Goal: Use online tool/utility: Utilize a website feature to perform a specific function

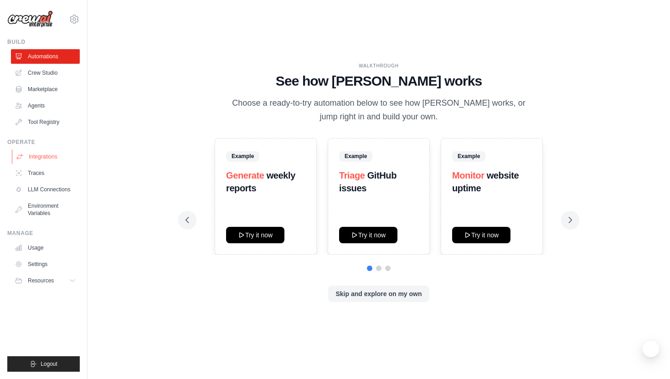
click at [52, 158] on link "Integrations" at bounding box center [46, 156] width 69 height 15
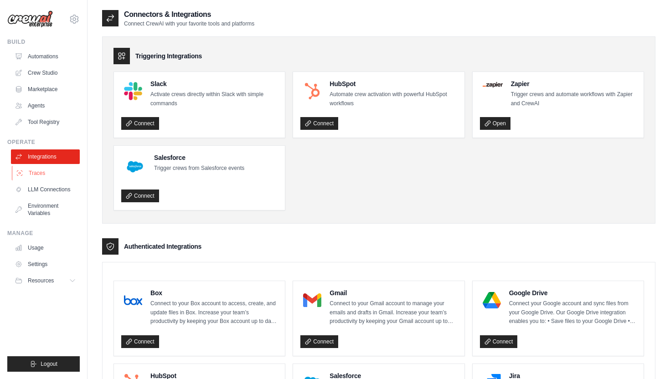
click at [46, 174] on link "Traces" at bounding box center [46, 173] width 69 height 15
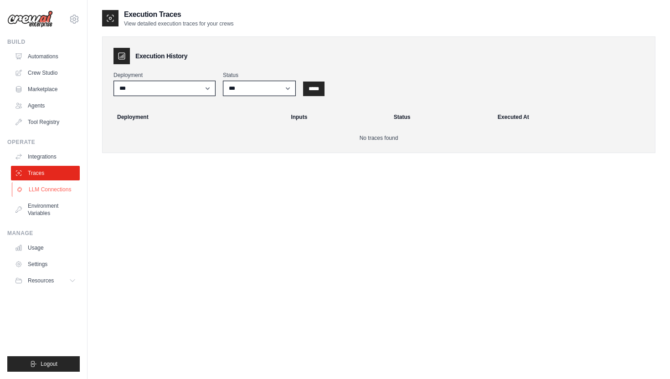
click at [48, 186] on link "LLM Connections" at bounding box center [46, 189] width 69 height 15
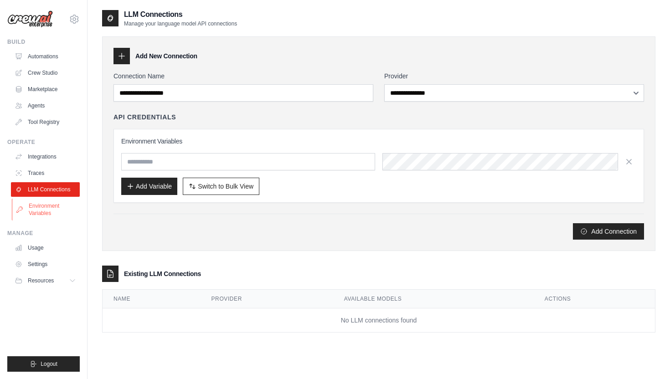
click at [41, 214] on link "Environment Variables" at bounding box center [46, 210] width 69 height 22
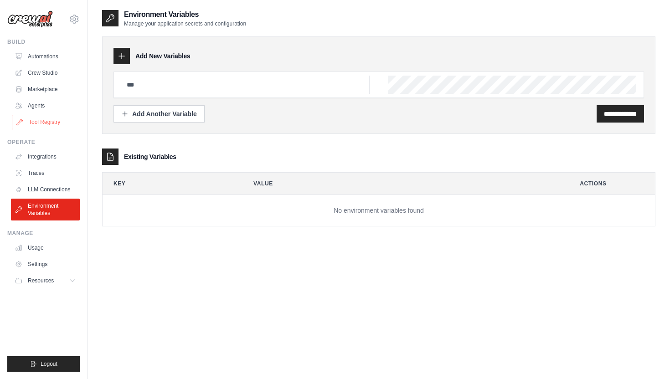
click at [47, 119] on link "Tool Registry" at bounding box center [46, 122] width 69 height 15
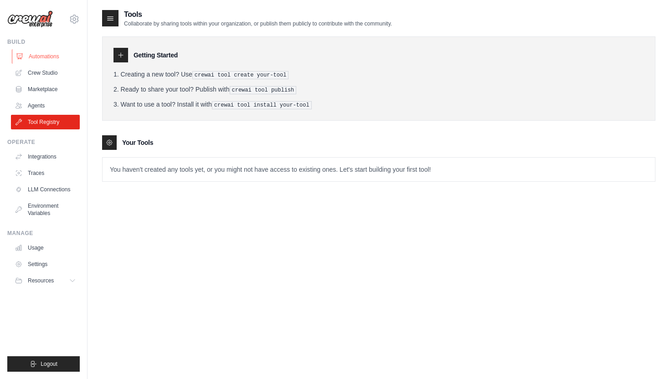
click at [51, 55] on link "Automations" at bounding box center [46, 56] width 69 height 15
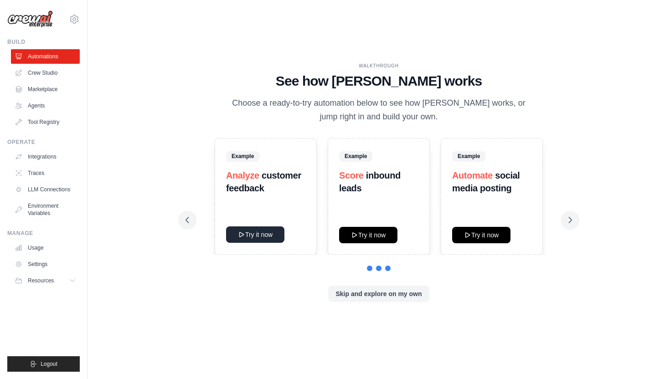
click at [262, 233] on button "Try it now" at bounding box center [255, 234] width 58 height 16
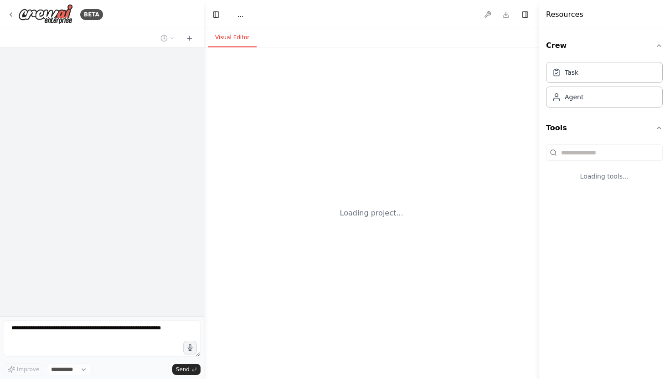
select select "****"
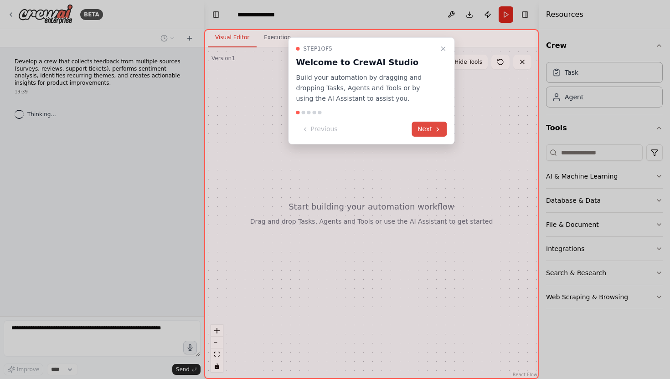
click at [428, 129] on button "Next" at bounding box center [429, 129] width 35 height 15
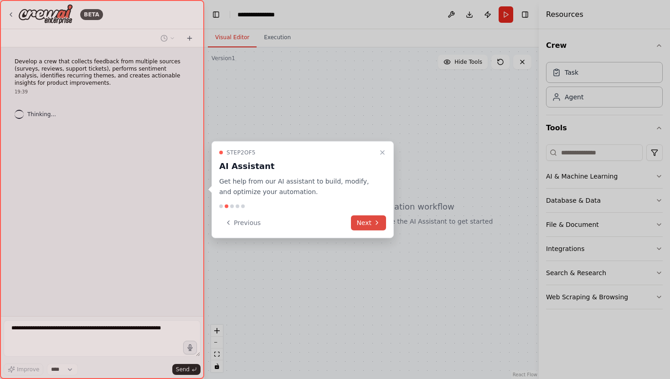
click at [366, 225] on button "Next" at bounding box center [368, 222] width 35 height 15
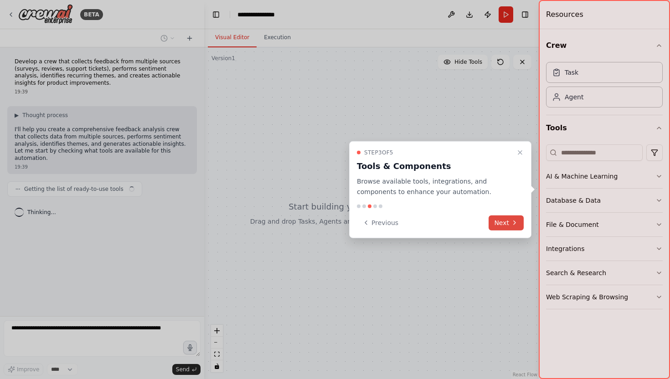
click at [499, 221] on button "Next" at bounding box center [506, 222] width 35 height 15
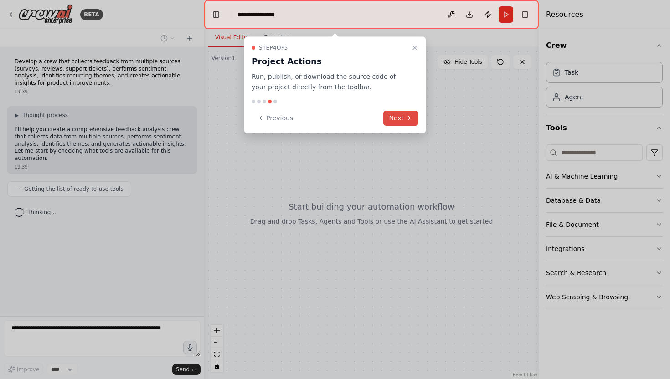
click at [405, 114] on button "Next" at bounding box center [400, 118] width 35 height 15
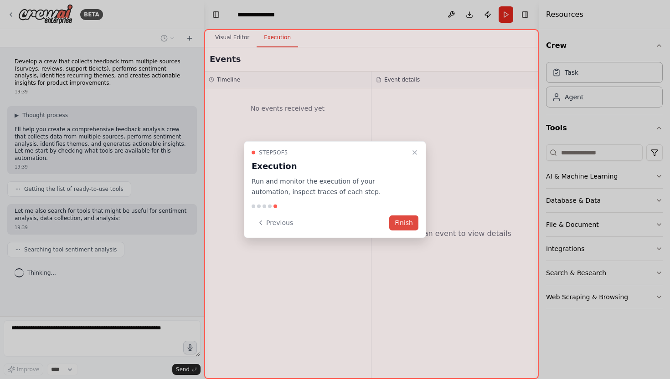
click at [417, 224] on button "Finish" at bounding box center [403, 222] width 29 height 15
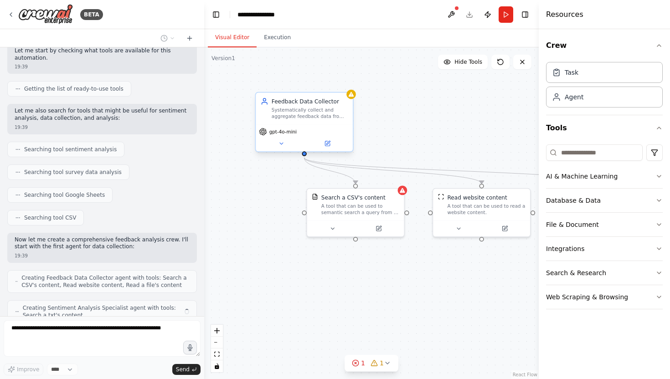
scroll to position [130, 0]
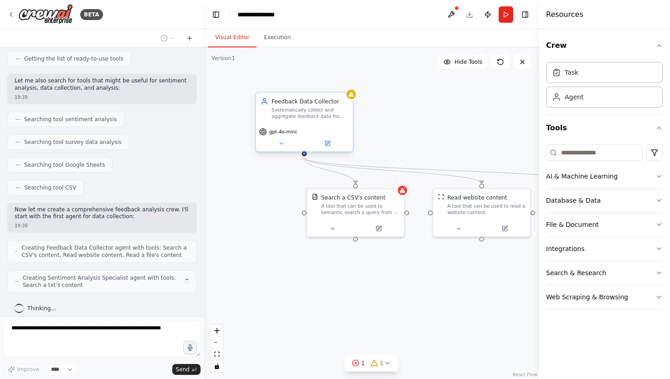
click at [320, 129] on div "gpt-4o-mini" at bounding box center [304, 132] width 91 height 8
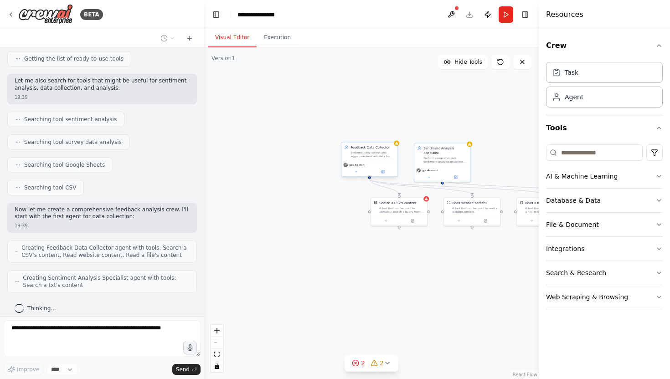
click at [366, 164] on div "gpt-4o-mini" at bounding box center [369, 165] width 52 height 5
click at [376, 167] on div "gpt-4o-mini" at bounding box center [369, 165] width 52 height 5
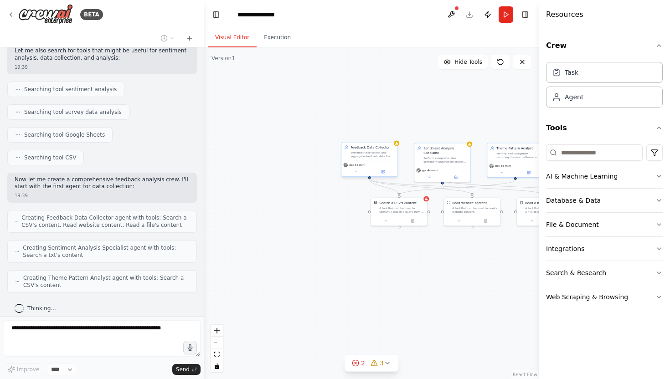
click at [376, 167] on div "gpt-4o-mini" at bounding box center [369, 165] width 52 height 5
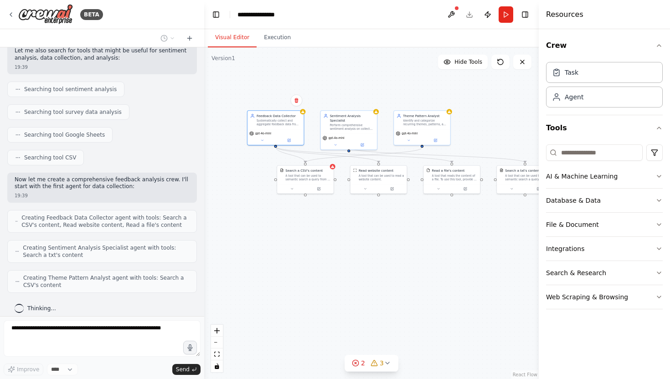
drag, startPoint x: 319, startPoint y: 249, endPoint x: 221, endPoint y: 217, distance: 103.2
click at [221, 217] on div ".deletable-edge-delete-btn { width: 20px; height: 20px; border: 0px solid #ffff…" at bounding box center [371, 213] width 334 height 332
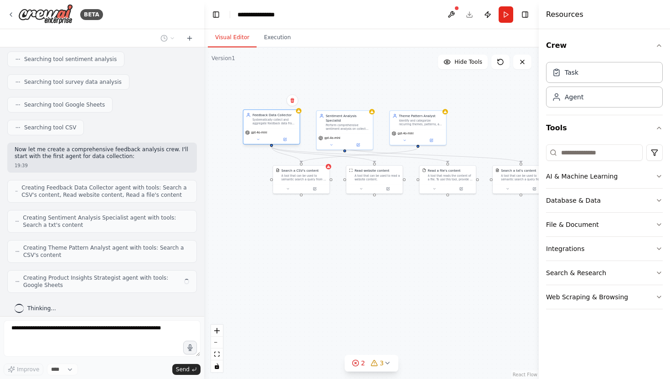
click at [267, 121] on div "Systematically collect and aggregate feedback data from multiple sources includ…" at bounding box center [274, 121] width 44 height 7
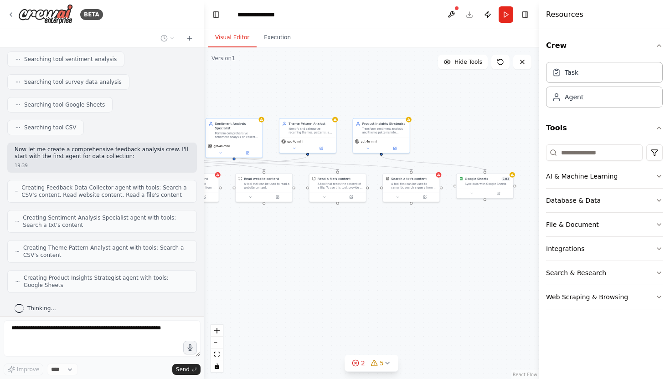
drag, startPoint x: 329, startPoint y: 255, endPoint x: 218, endPoint y: 264, distance: 111.1
click at [218, 264] on div ".deletable-edge-delete-btn { width: 20px; height: 20px; border: 0px solid #ffff…" at bounding box center [371, 213] width 334 height 332
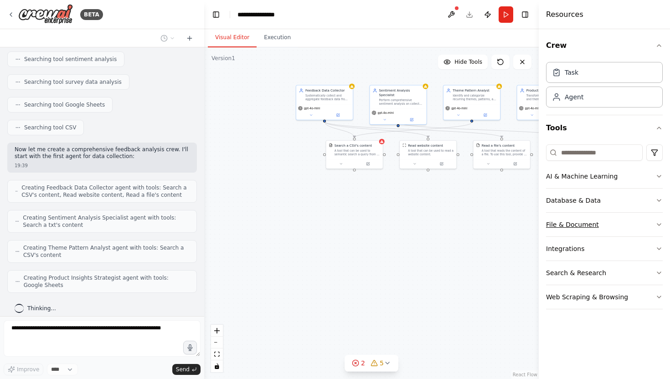
drag, startPoint x: 409, startPoint y: 245, endPoint x: 579, endPoint y: 214, distance: 172.8
click at [579, 214] on div "BETA Develop a crew that collects feedback from multiple sources (surveys, revi…" at bounding box center [335, 189] width 670 height 379
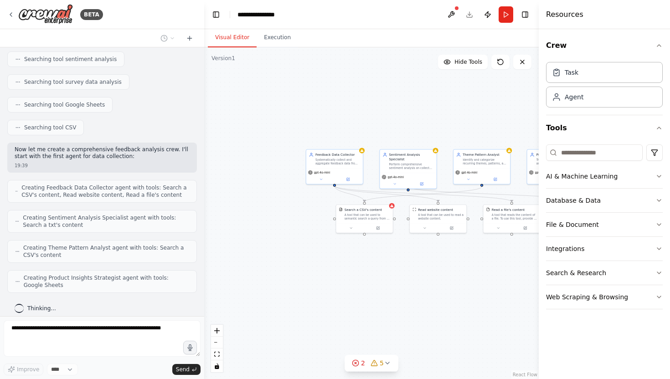
drag, startPoint x: 403, startPoint y: 208, endPoint x: 407, endPoint y: 270, distance: 62.1
click at [407, 270] on div ".deletable-edge-delete-btn { width: 20px; height: 20px; border: 0px solid #ffff…" at bounding box center [371, 213] width 334 height 332
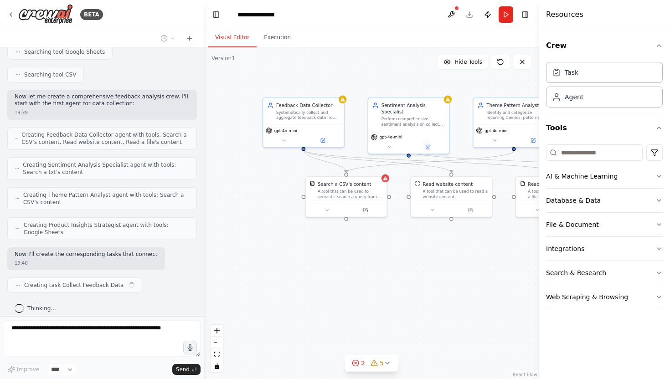
scroll to position [251, 0]
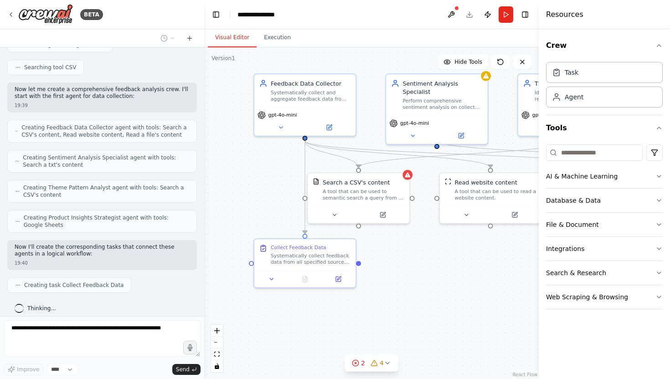
drag, startPoint x: 407, startPoint y: 270, endPoint x: 434, endPoint y: 290, distance: 33.6
click at [434, 290] on div ".deletable-edge-delete-btn { width: 20px; height: 20px; border: 0px solid #ffff…" at bounding box center [371, 213] width 334 height 332
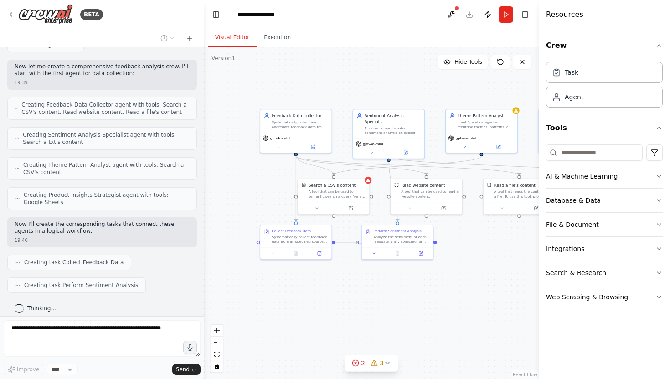
scroll to position [296, 0]
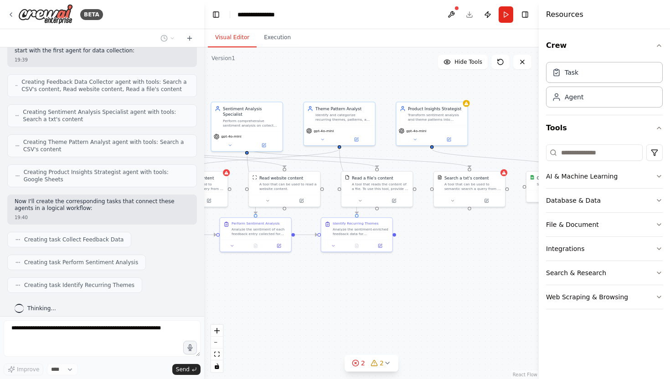
drag, startPoint x: 408, startPoint y: 312, endPoint x: 267, endPoint y: 304, distance: 141.5
click at [266, 304] on div ".deletable-edge-delete-btn { width: 20px; height: 20px; border: 0px solid #ffff…" at bounding box center [371, 213] width 334 height 332
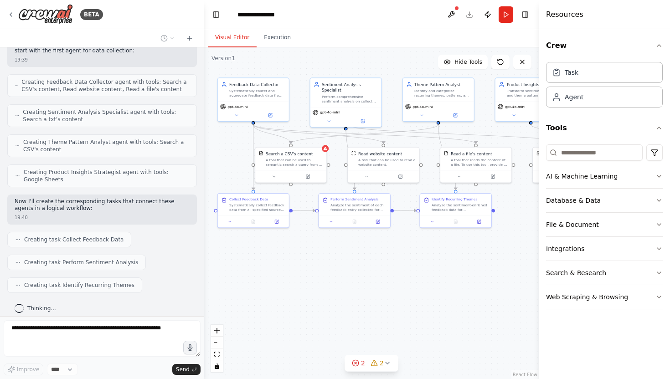
drag, startPoint x: 333, startPoint y: 298, endPoint x: 432, endPoint y: 274, distance: 101.8
click at [432, 274] on div ".deletable-edge-delete-btn { width: 20px; height: 20px; border: 0px solid #ffff…" at bounding box center [371, 213] width 334 height 332
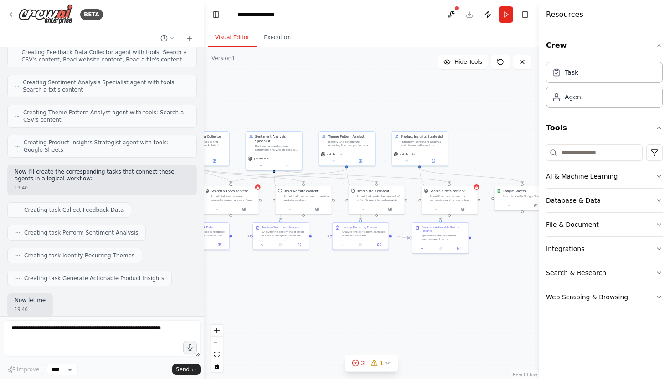
scroll to position [379, 0]
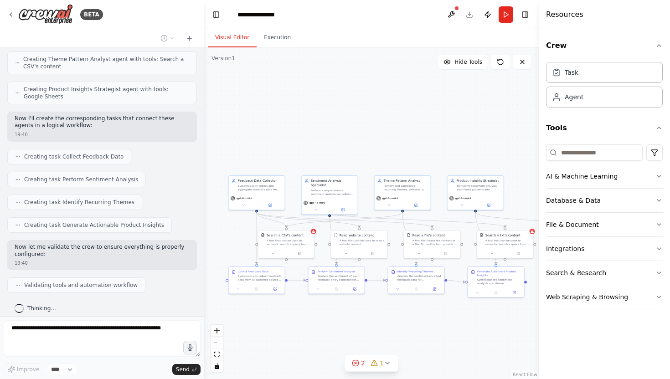
drag, startPoint x: 402, startPoint y: 290, endPoint x: 373, endPoint y: 343, distance: 60.8
click at [373, 343] on div ".deletable-edge-delete-btn { width: 20px; height: 20px; border: 0px solid #ffff…" at bounding box center [371, 213] width 334 height 332
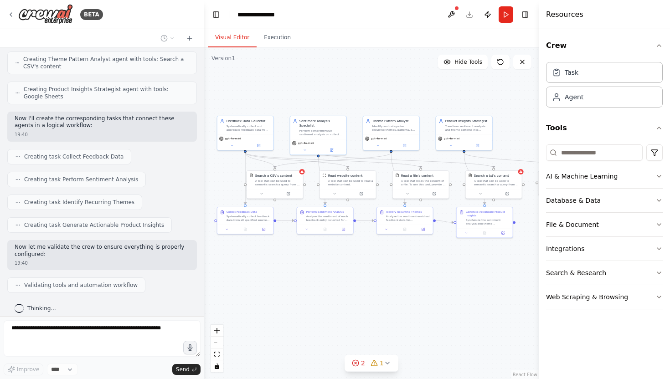
drag, startPoint x: 342, startPoint y: 144, endPoint x: 330, endPoint y: 85, distance: 60.4
click at [330, 84] on div ".deletable-edge-delete-btn { width: 20px; height: 20px; border: 0px solid #ffff…" at bounding box center [371, 213] width 334 height 332
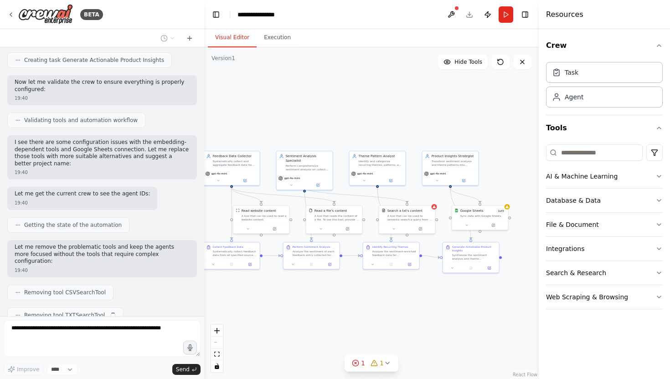
scroll to position [567, 0]
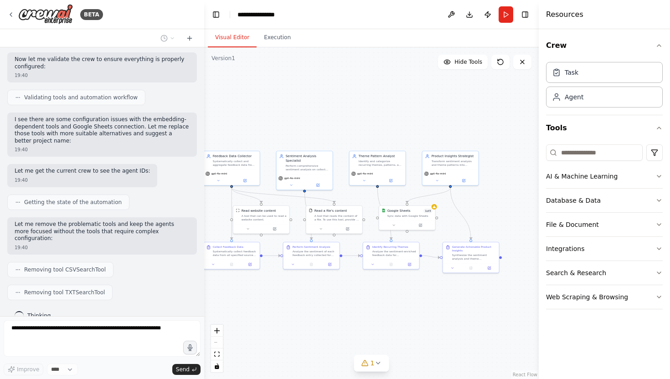
drag, startPoint x: 400, startPoint y: 274, endPoint x: 386, endPoint y: 310, distance: 37.9
click at [386, 310] on div ".deletable-edge-delete-btn { width: 20px; height: 20px; border: 0px solid #ffff…" at bounding box center [371, 213] width 334 height 332
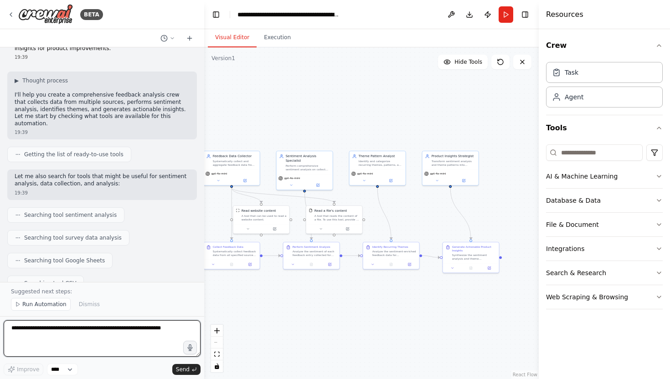
scroll to position [0, 0]
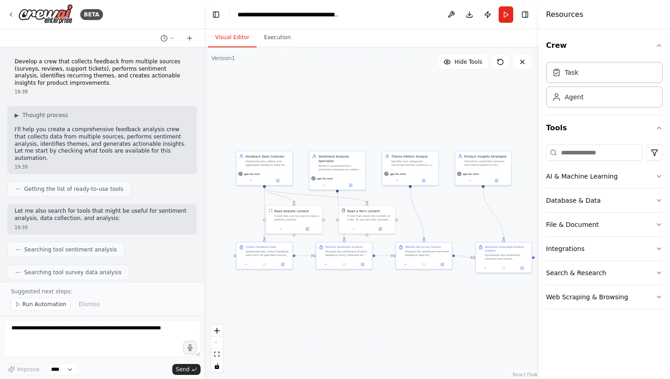
drag, startPoint x: 376, startPoint y: 300, endPoint x: 419, endPoint y: 300, distance: 42.4
click at [419, 300] on div ".deletable-edge-delete-btn { width: 20px; height: 20px; border: 0px solid #ffff…" at bounding box center [371, 213] width 334 height 332
click at [47, 308] on span "Run Automation" at bounding box center [44, 304] width 44 height 7
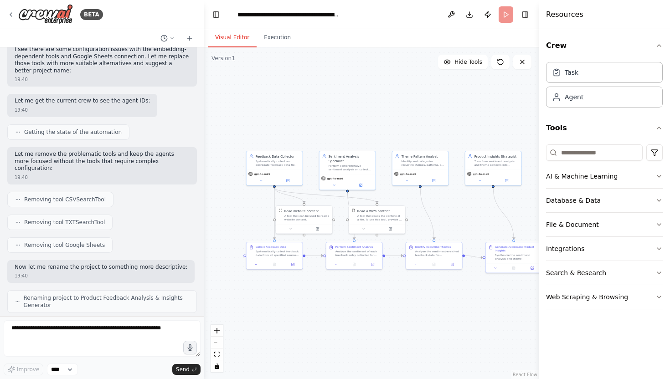
scroll to position [1085, 0]
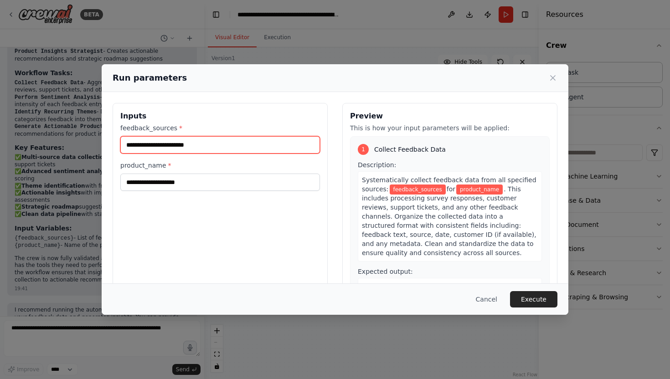
click at [178, 150] on input "feedback_sources *" at bounding box center [220, 144] width 200 height 17
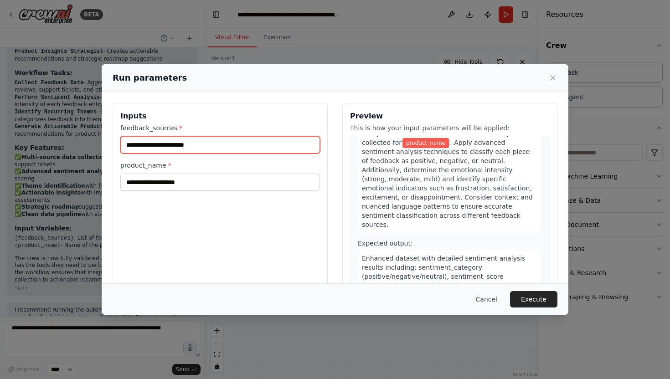
scroll to position [267, 0]
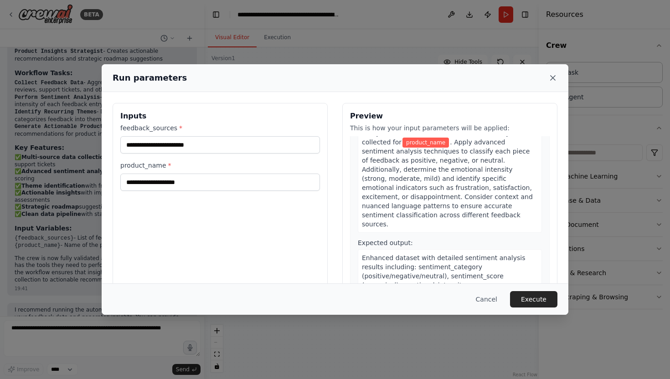
click at [551, 75] on icon at bounding box center [552, 77] width 9 height 9
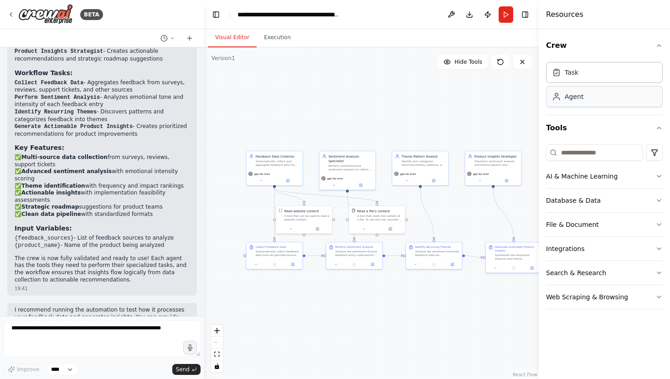
click at [581, 90] on div "Agent" at bounding box center [604, 96] width 117 height 21
click at [581, 100] on div "Agent" at bounding box center [574, 96] width 19 height 9
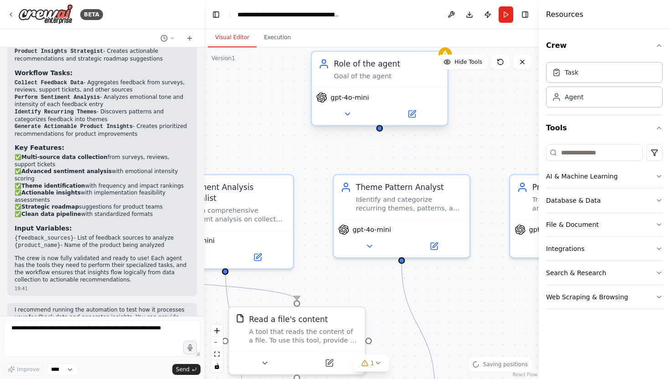
click at [395, 87] on div "gpt-4o-mini" at bounding box center [380, 106] width 136 height 38
click at [385, 73] on div "Goal of the agent" at bounding box center [387, 76] width 107 height 9
click at [388, 70] on div "Role of the agent Goal of the agent" at bounding box center [387, 69] width 107 height 22
